Goal: Task Accomplishment & Management: Manage account settings

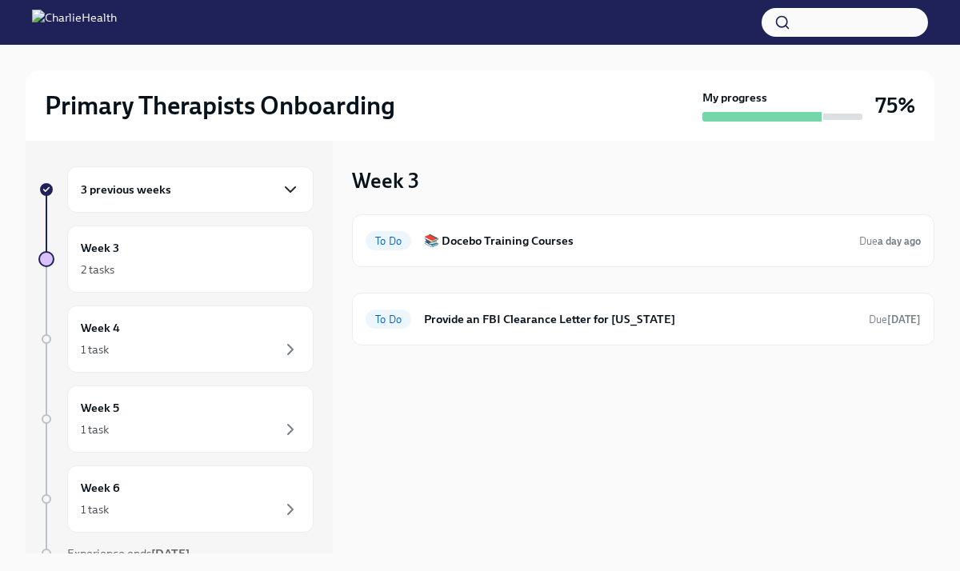
click at [294, 190] on icon "button" at bounding box center [290, 189] width 19 height 19
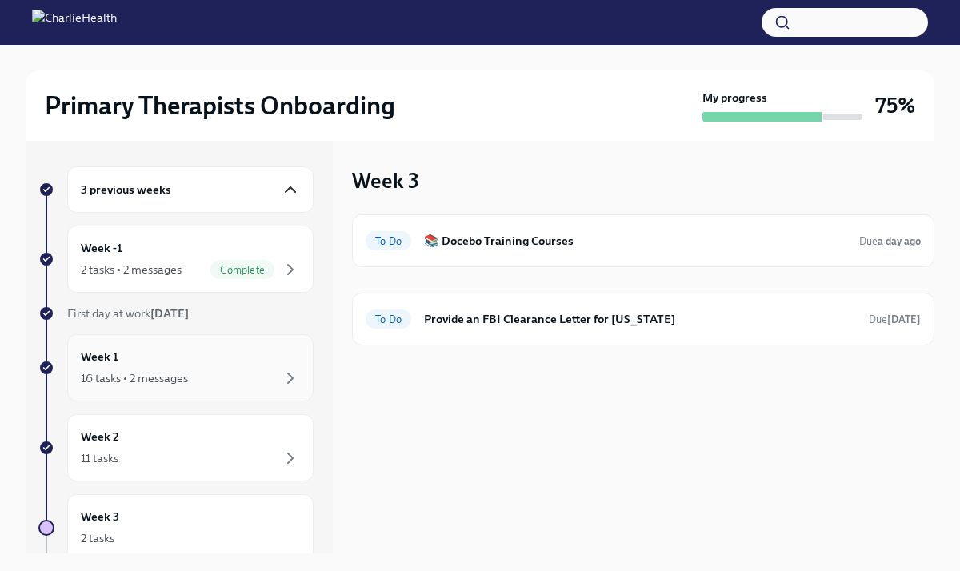
click at [239, 378] on div "16 tasks • 2 messages" at bounding box center [190, 378] width 219 height 19
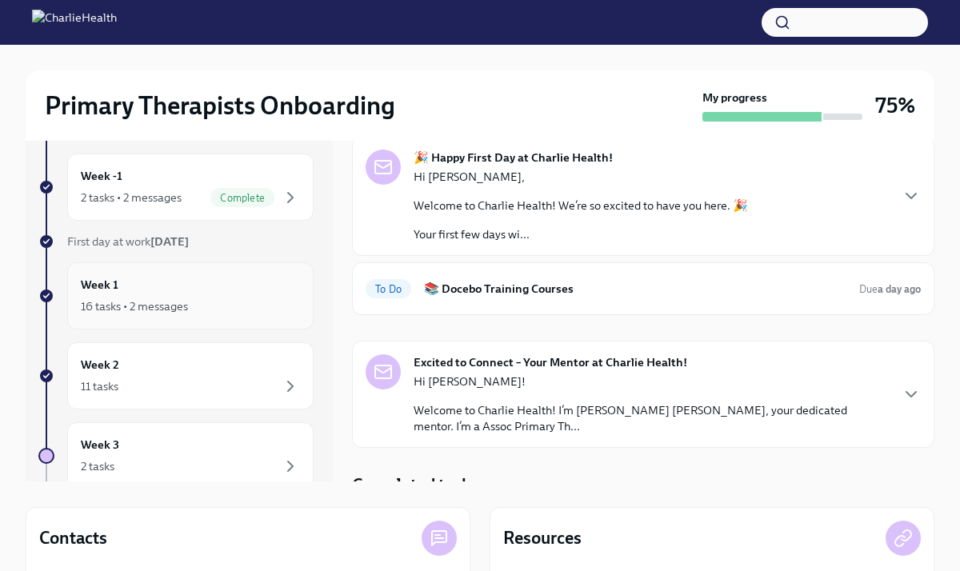
scroll to position [68, 0]
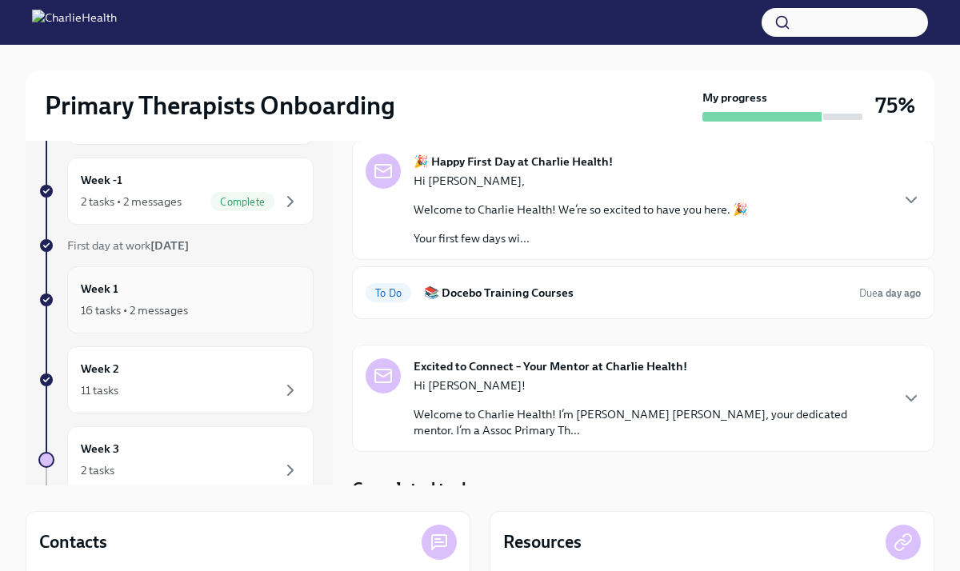
click at [214, 326] on div "Week 1 16 tasks • 2 messages" at bounding box center [190, 299] width 246 height 67
click at [210, 311] on div "16 tasks • 2 messages" at bounding box center [190, 310] width 219 height 19
click at [194, 389] on div "11 tasks" at bounding box center [190, 390] width 219 height 19
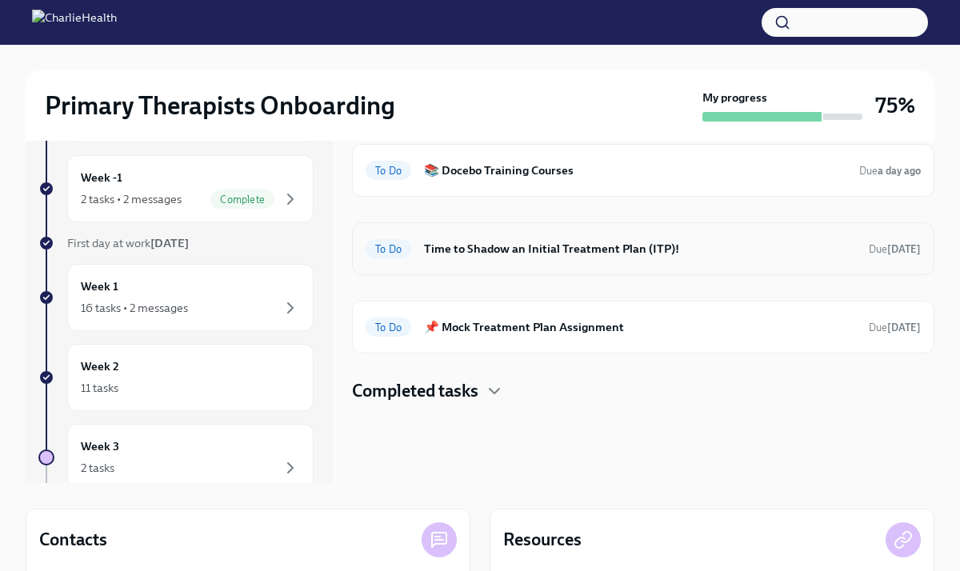
scroll to position [76, 0]
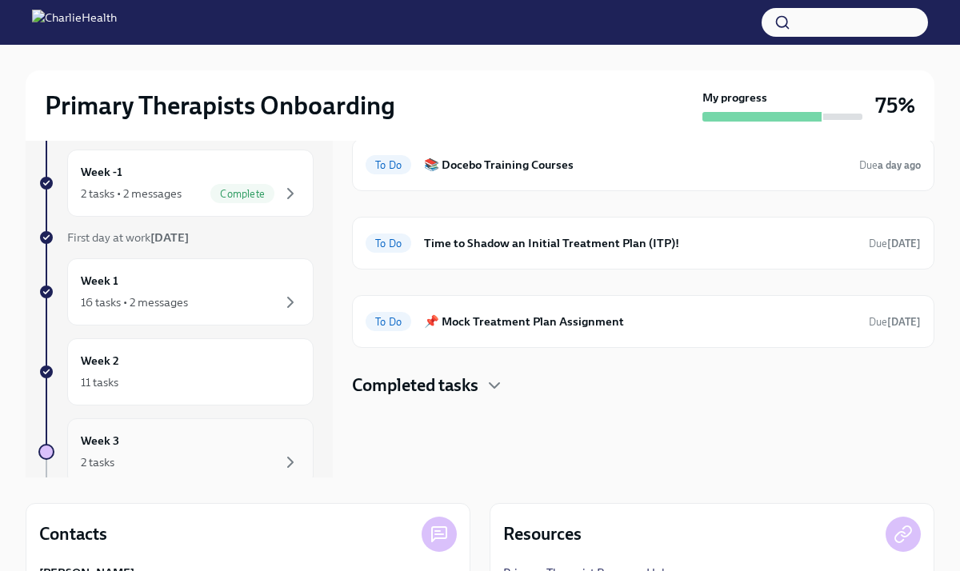
click at [189, 462] on div "2 tasks" at bounding box center [190, 462] width 219 height 19
